Goal: Information Seeking & Learning: Learn about a topic

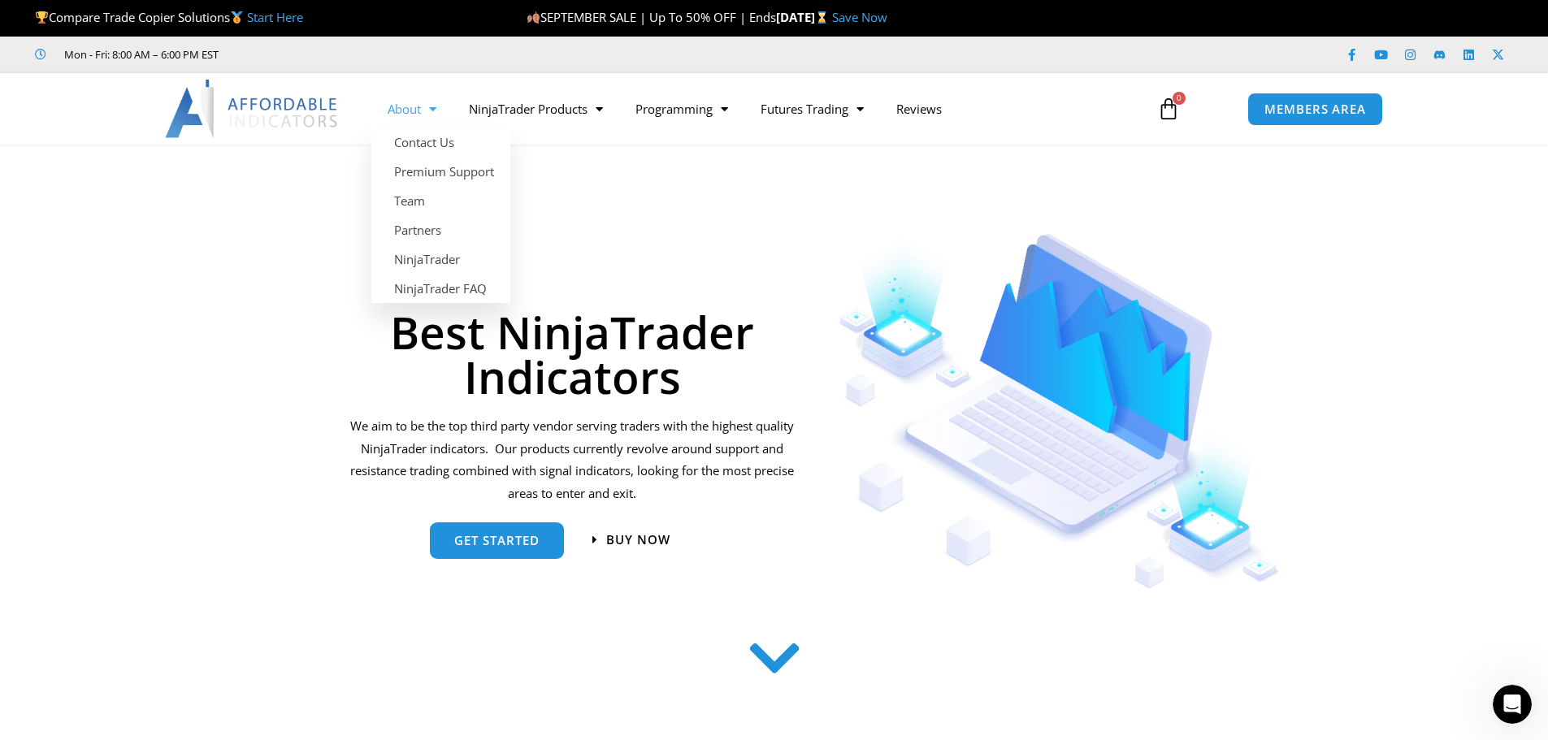
click at [433, 109] on span "Menu" at bounding box center [428, 109] width 15 height 28
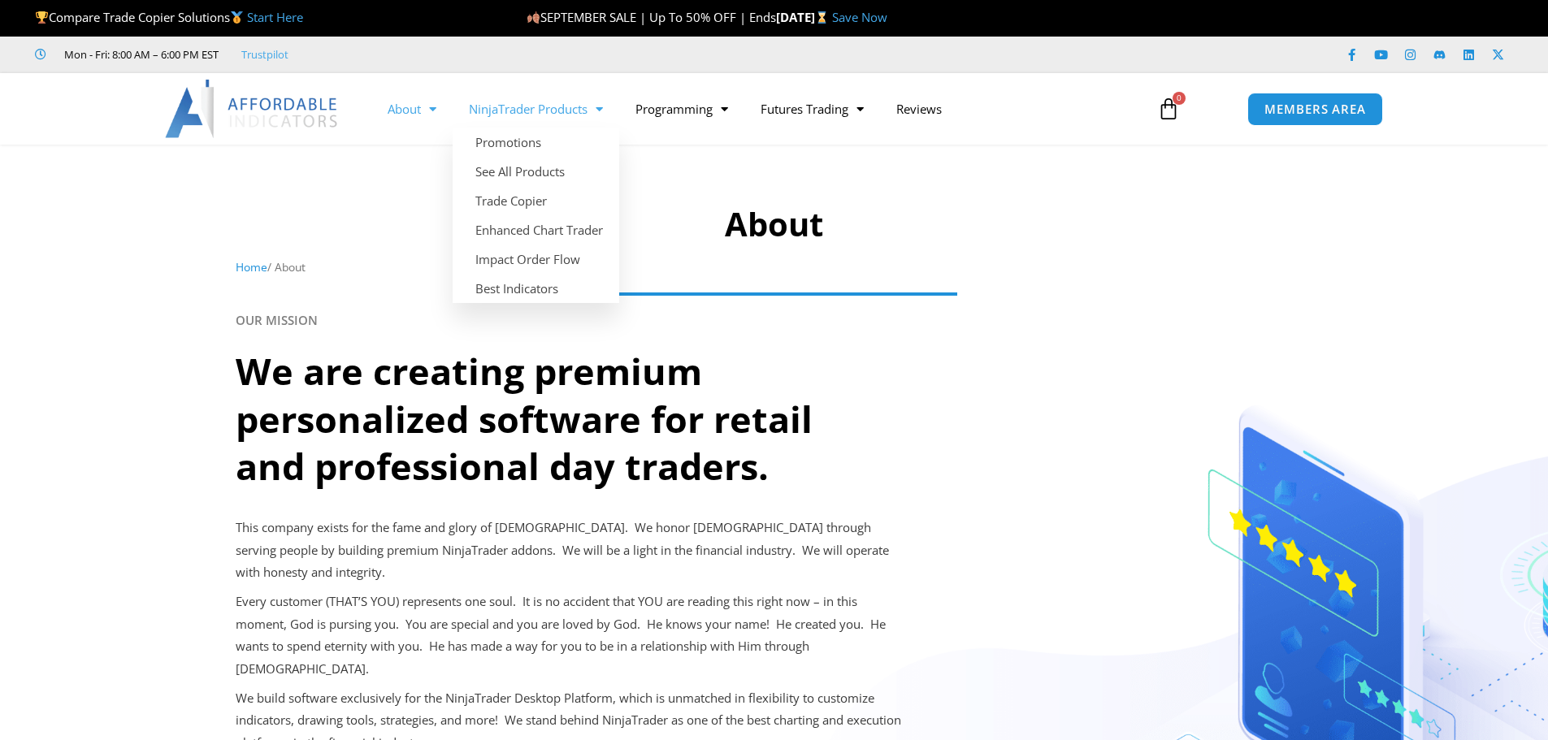
click at [600, 108] on span "Menu" at bounding box center [594, 109] width 15 height 28
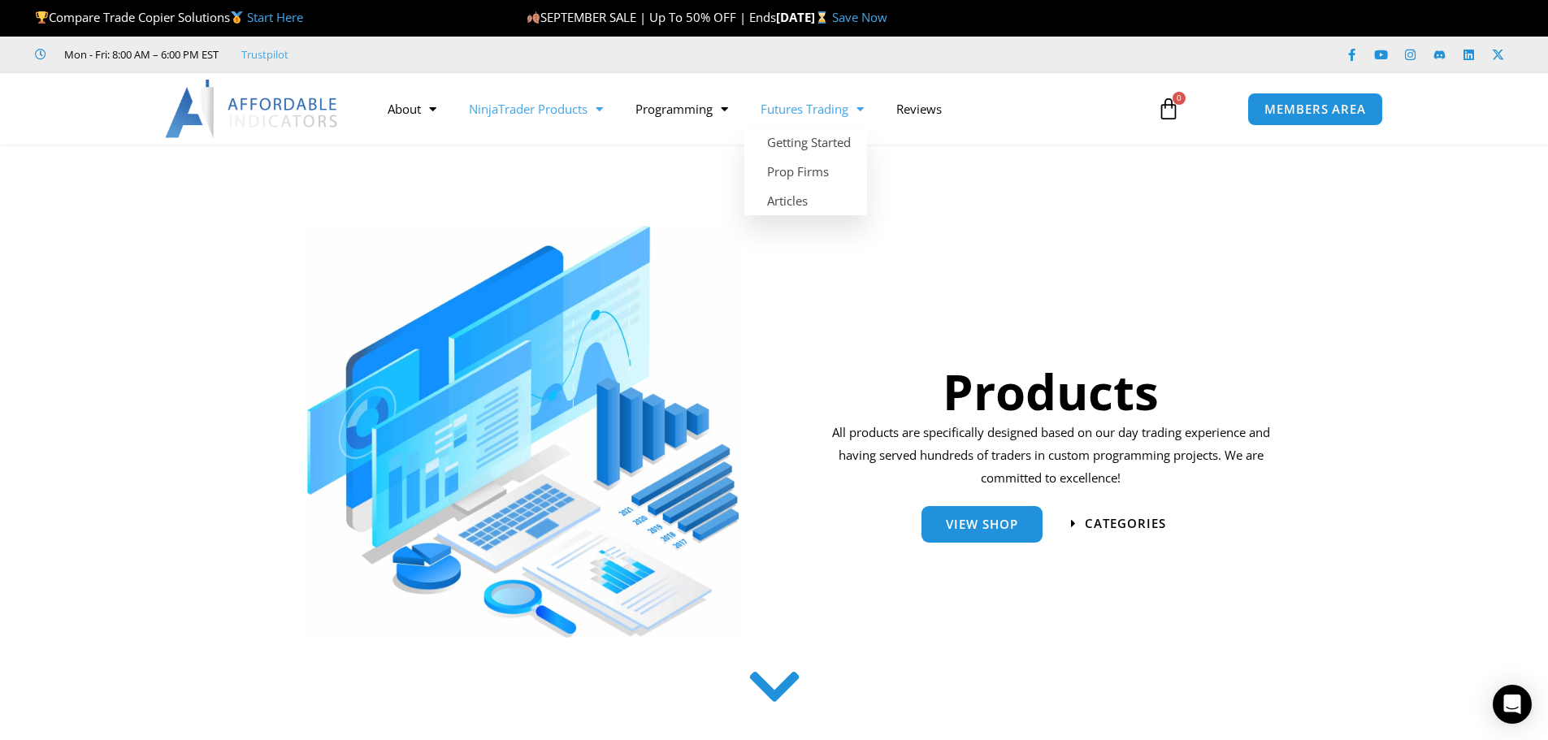
click at [864, 105] on span "Menu" at bounding box center [855, 109] width 15 height 28
